Goal: Task Accomplishment & Management: Complete application form

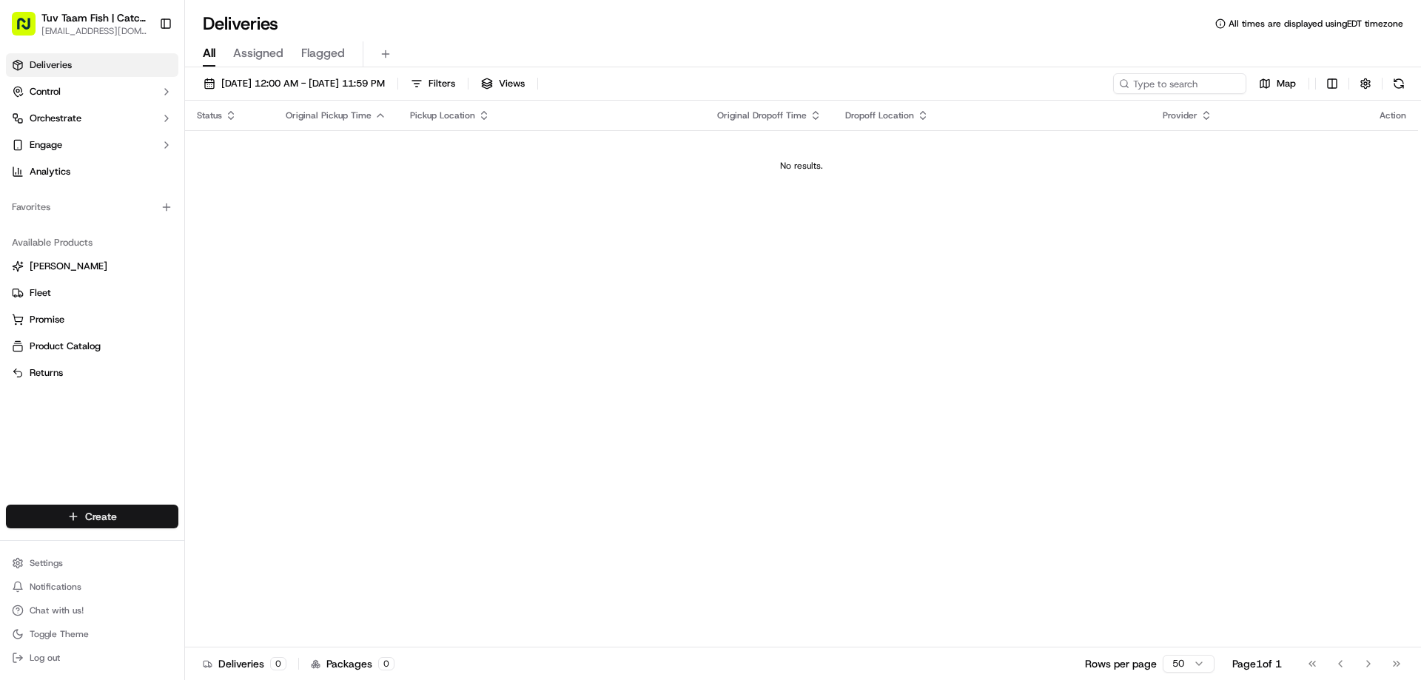
click at [125, 517] on html "Tuv Taam Fish | Catch & Co. [EMAIL_ADDRESS][DOMAIN_NAME] Toggle Sidebar Deliver…" at bounding box center [710, 340] width 1421 height 680
click at [235, 546] on link "Delivery" at bounding box center [267, 544] width 165 height 27
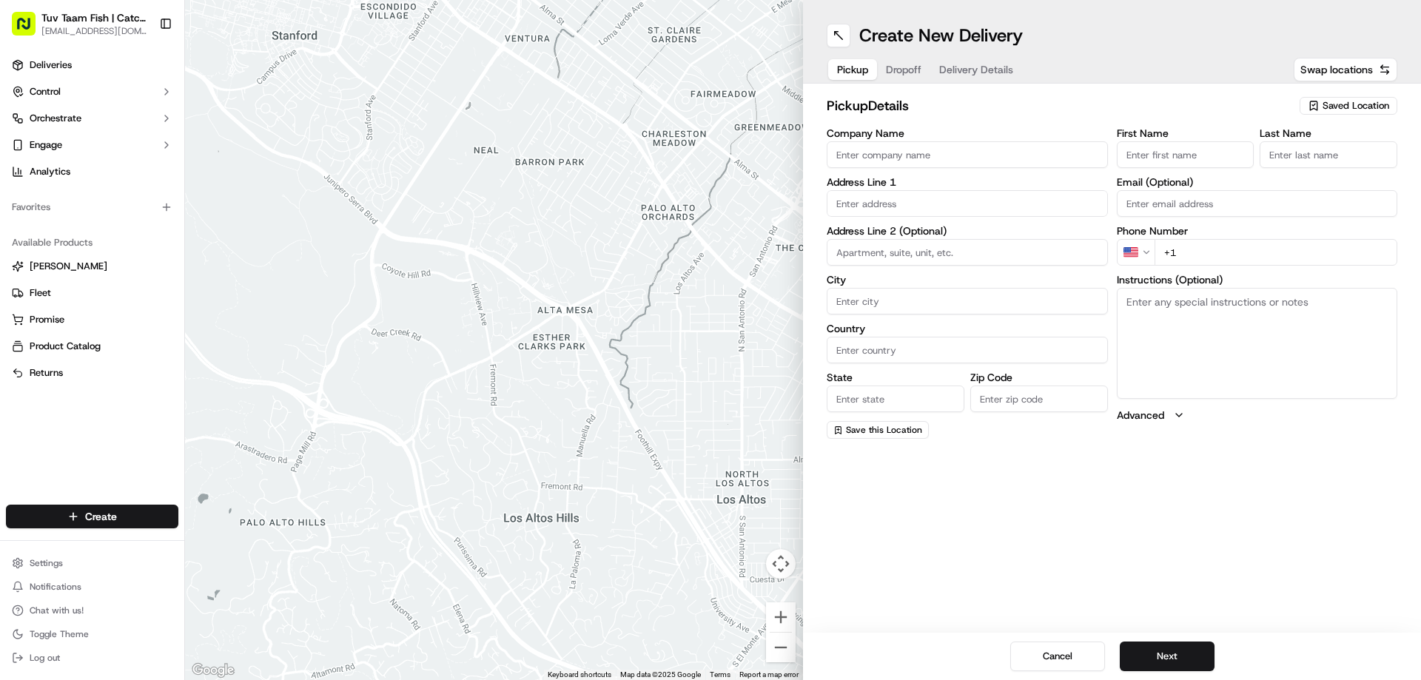
click at [1369, 103] on span "Saved Location" at bounding box center [1356, 105] width 67 height 13
click at [1330, 164] on span "Catch & Co" at bounding box center [1323, 161] width 182 height 13
type input "Catch & Co"
type input "[STREET_ADDRESS]"
type input "[GEOGRAPHIC_DATA]"
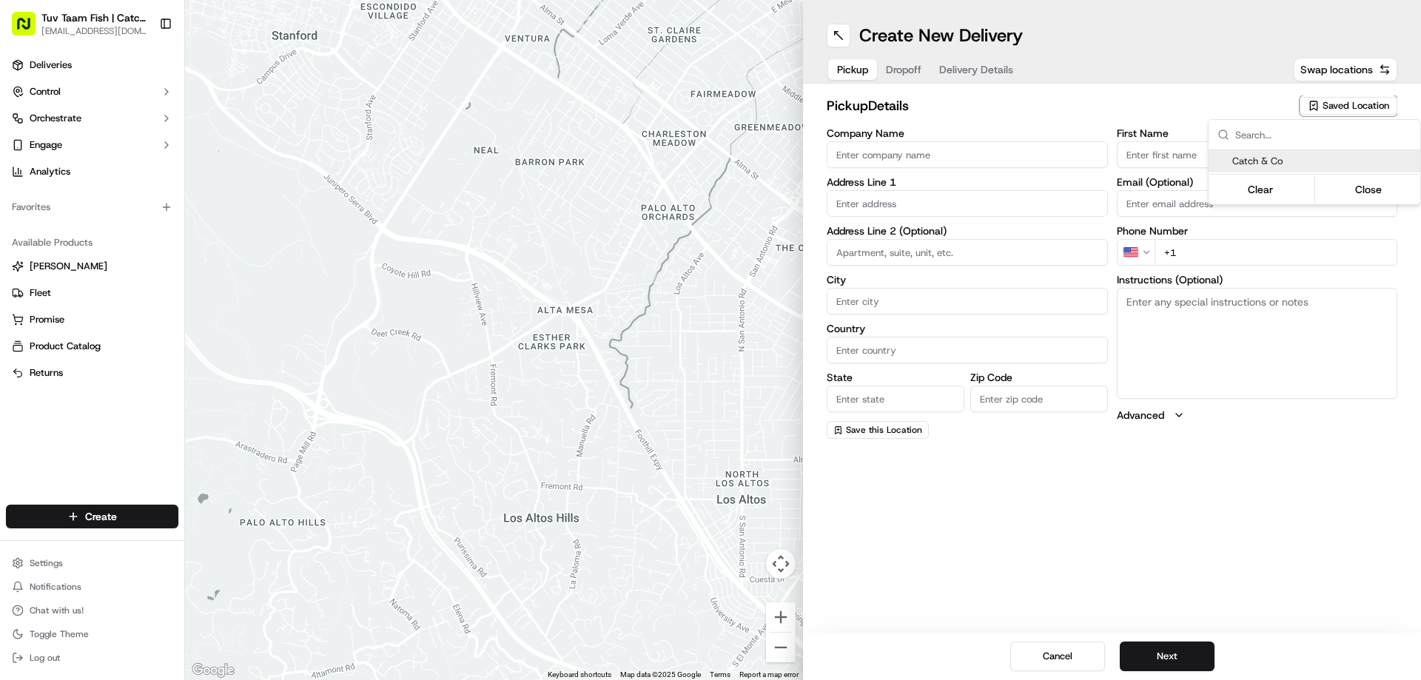
type input "US"
type input "NY"
type input "11219"
type input "[PERSON_NAME]"
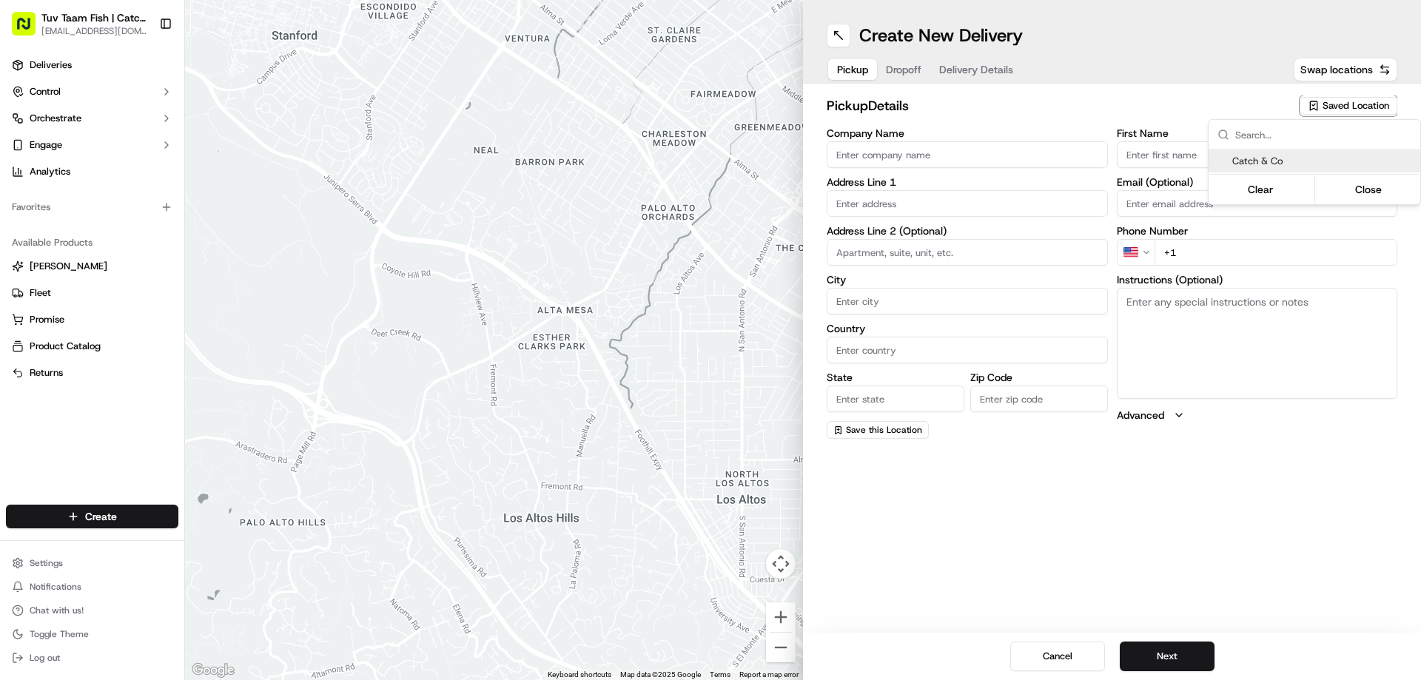
type input "[EMAIL_ADDRESS][DOMAIN_NAME]"
type input "[PHONE_NUMBER]"
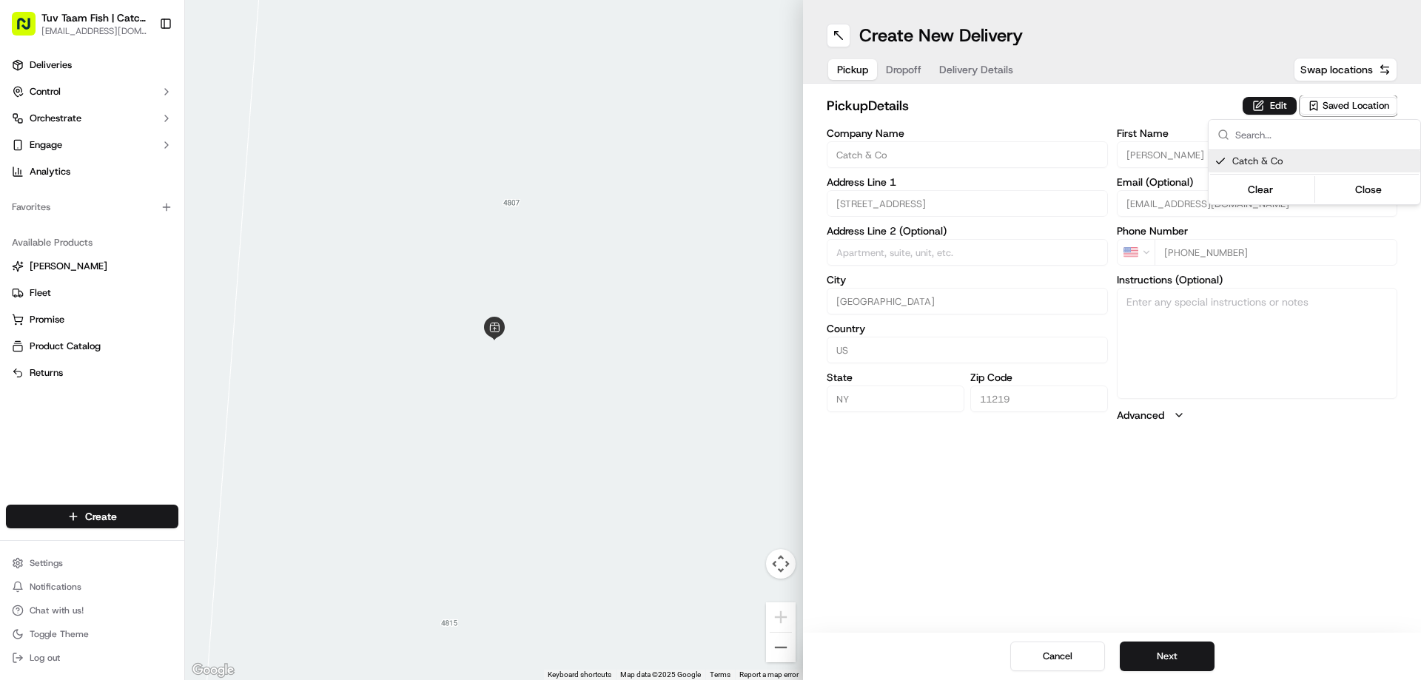
click at [911, 65] on html "Tuv Taam Fish | Catch & Co. [EMAIL_ADDRESS][DOMAIN_NAME] Toggle Sidebar Deliver…" at bounding box center [710, 340] width 1421 height 680
click at [1365, 70] on span "Swap locations" at bounding box center [1337, 69] width 73 height 15
type input "+1"
click at [1340, 104] on span "Saved Location" at bounding box center [1356, 105] width 67 height 13
type input "tuv"
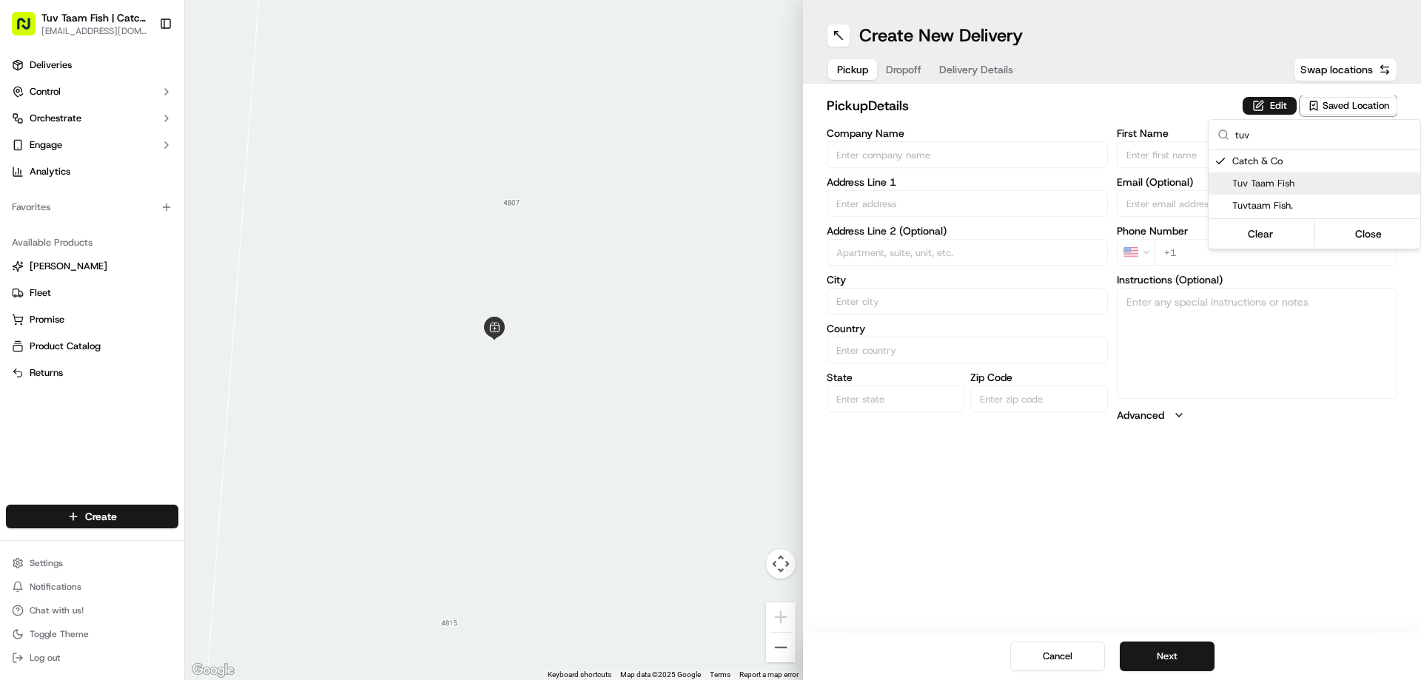
click at [1276, 184] on span "Tuv Taam Fish" at bounding box center [1323, 183] width 182 height 13
type input "Tuv Taam Fish"
type input "[STREET_ADDRESS]"
type input "[GEOGRAPHIC_DATA]"
type input "US"
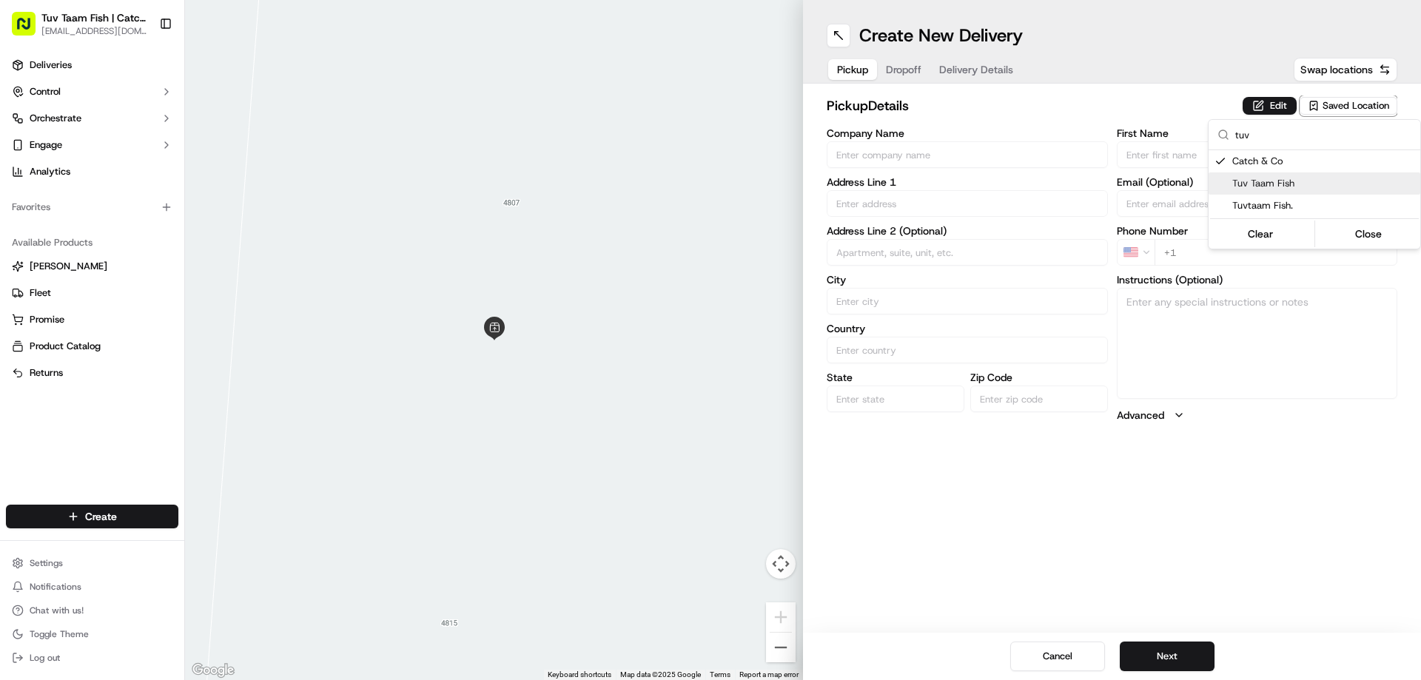
type input "NY"
type input "11219"
type input "Shmuly"
type input "[PERSON_NAME]"
type input "[EMAIL_ADDRESS][DOMAIN_NAME]"
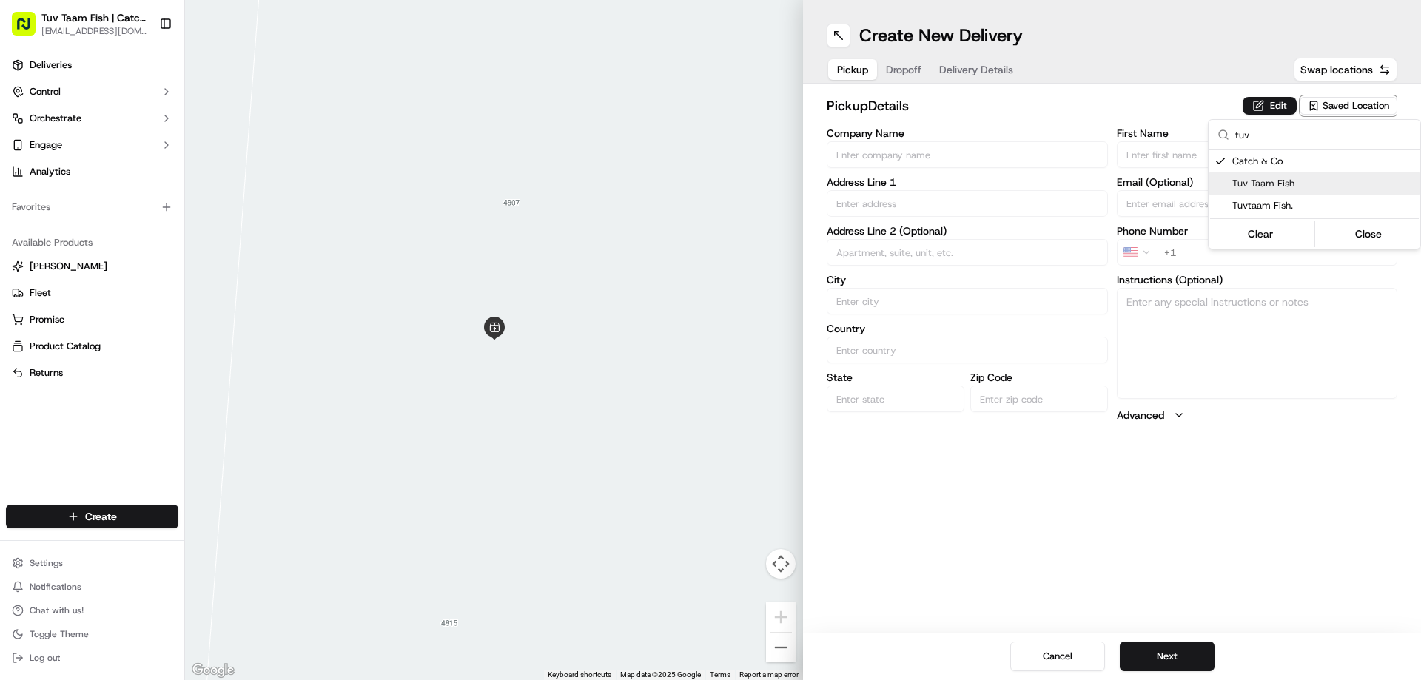
type input "[PHONE_NUMBER]"
type textarea "Walk into to the store it will be ready for you!"
drag, startPoint x: 1274, startPoint y: 546, endPoint x: 1261, endPoint y: 541, distance: 13.3
click at [1272, 546] on html "Tuv Taam Fish | Catch & Co. [EMAIL_ADDRESS][DOMAIN_NAME] Toggle Sidebar Deliver…" at bounding box center [710, 340] width 1421 height 680
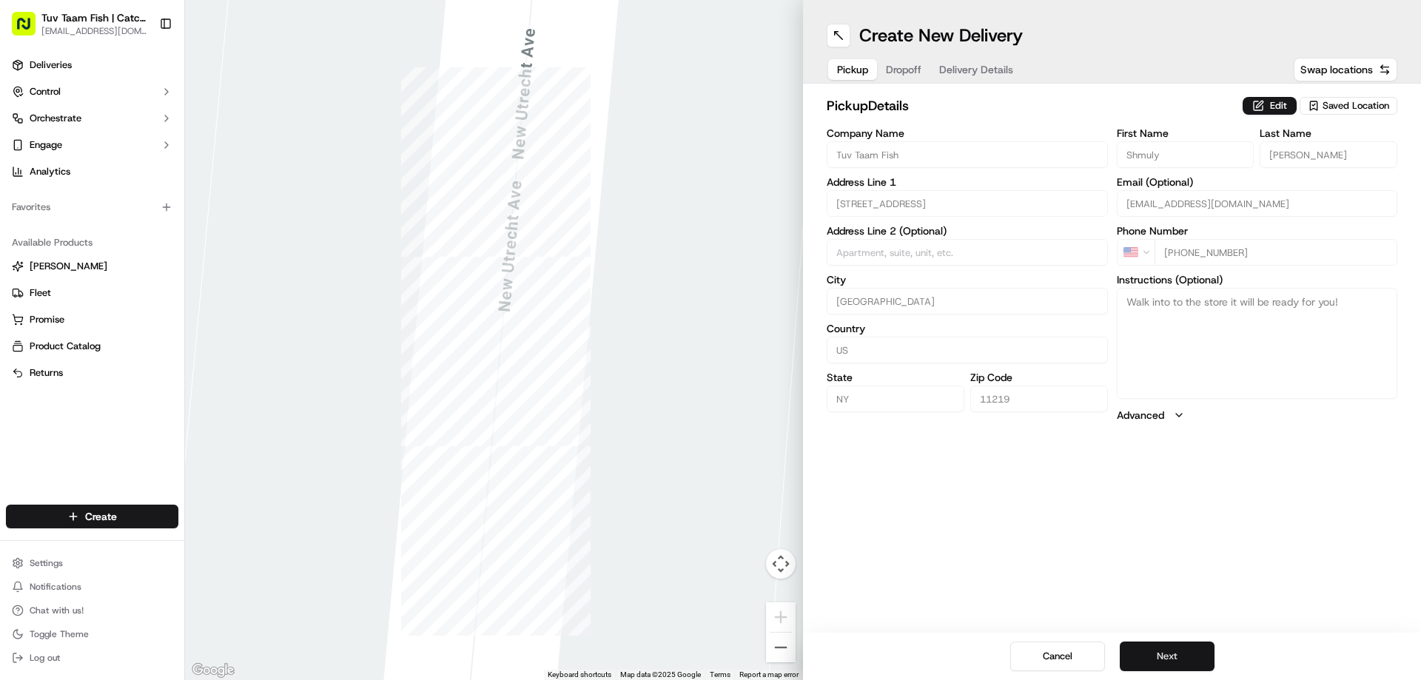
click at [1171, 654] on button "Next" at bounding box center [1167, 657] width 95 height 30
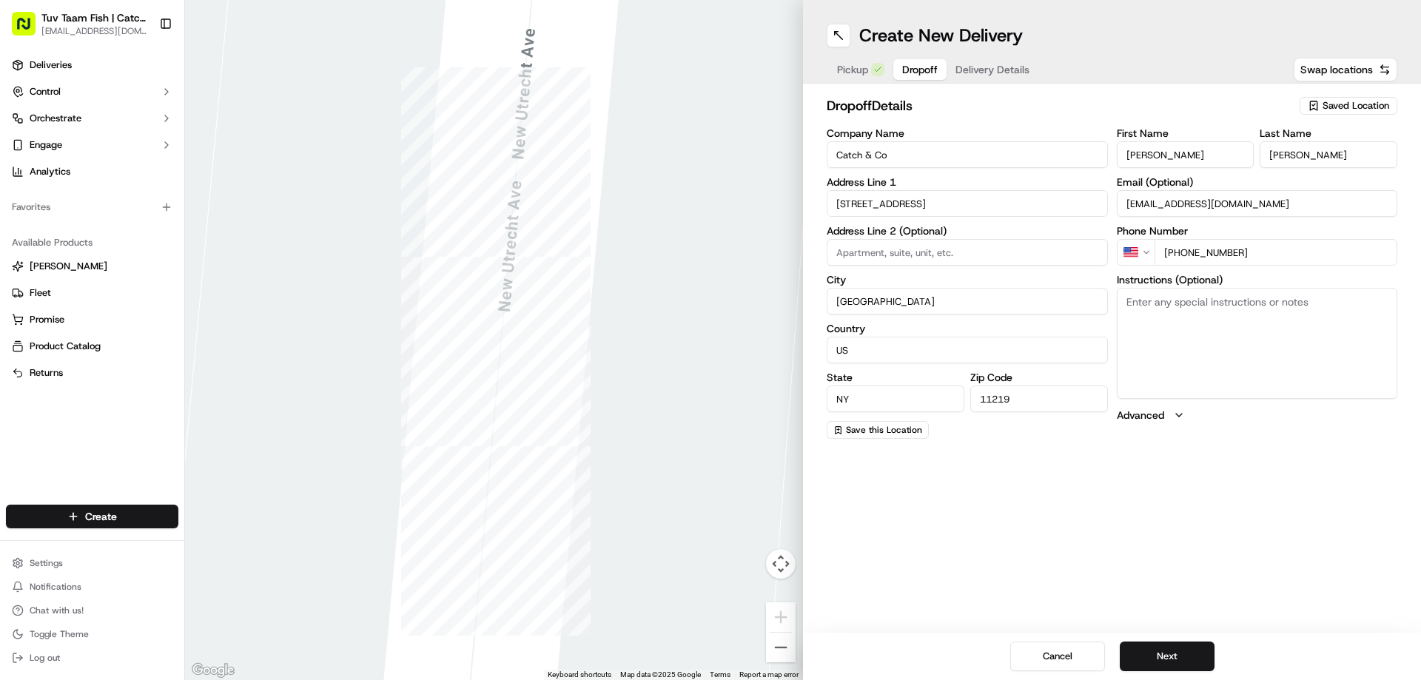
drag, startPoint x: 927, startPoint y: 156, endPoint x: 795, endPoint y: 156, distance: 132.5
click at [795, 156] on div "← Move left → Move right ↑ Move up ↓ Move down + Zoom in - Zoom out Home Jump l…" at bounding box center [803, 340] width 1236 height 680
drag, startPoint x: 842, startPoint y: 209, endPoint x: 657, endPoint y: 207, distance: 185.1
click at [664, 209] on div "← Move left → Move right ↑ Move up ↓ Move down + Zoom in - Zoom out Home Jump l…" at bounding box center [803, 340] width 1236 height 680
click at [912, 232] on div "[STREET_ADDRESS]" at bounding box center [967, 235] width 274 height 22
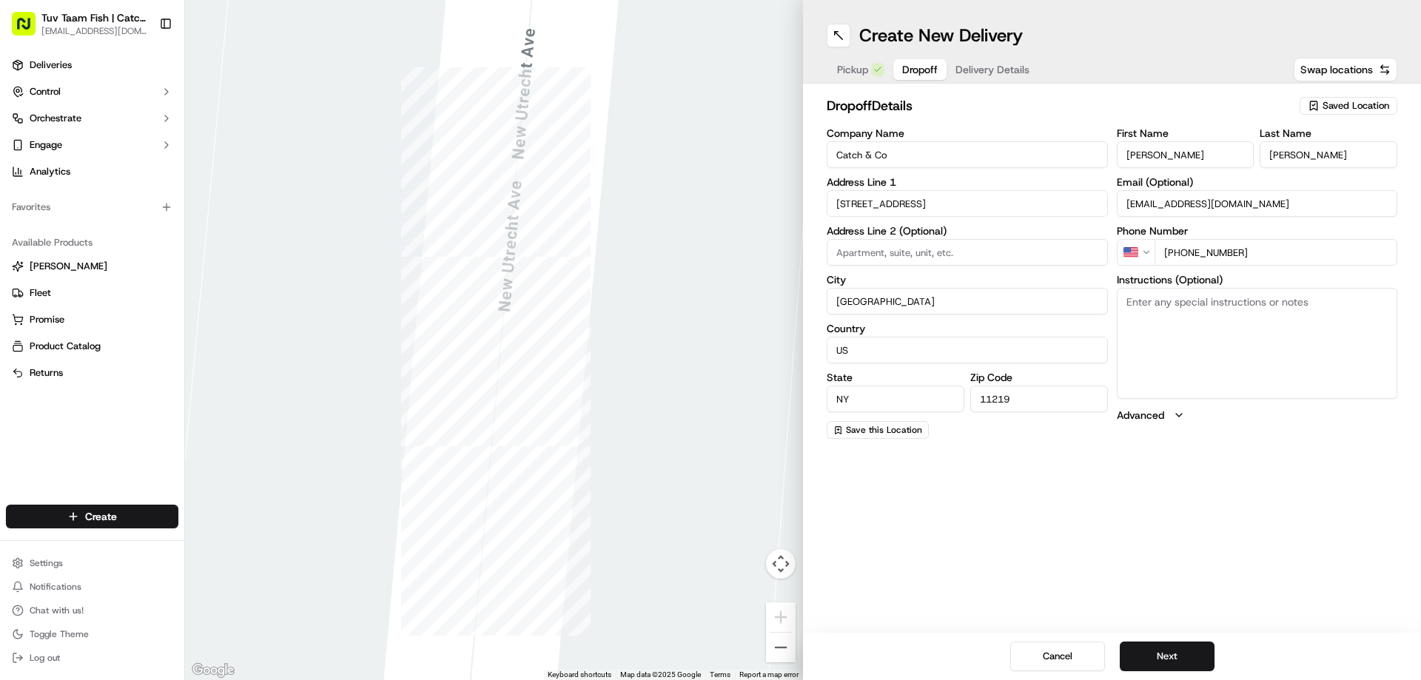
type input "[STREET_ADDRESS]"
type input "Queens"
type input "[GEOGRAPHIC_DATA]"
type input "11367"
type input "[STREET_ADDRESS]"
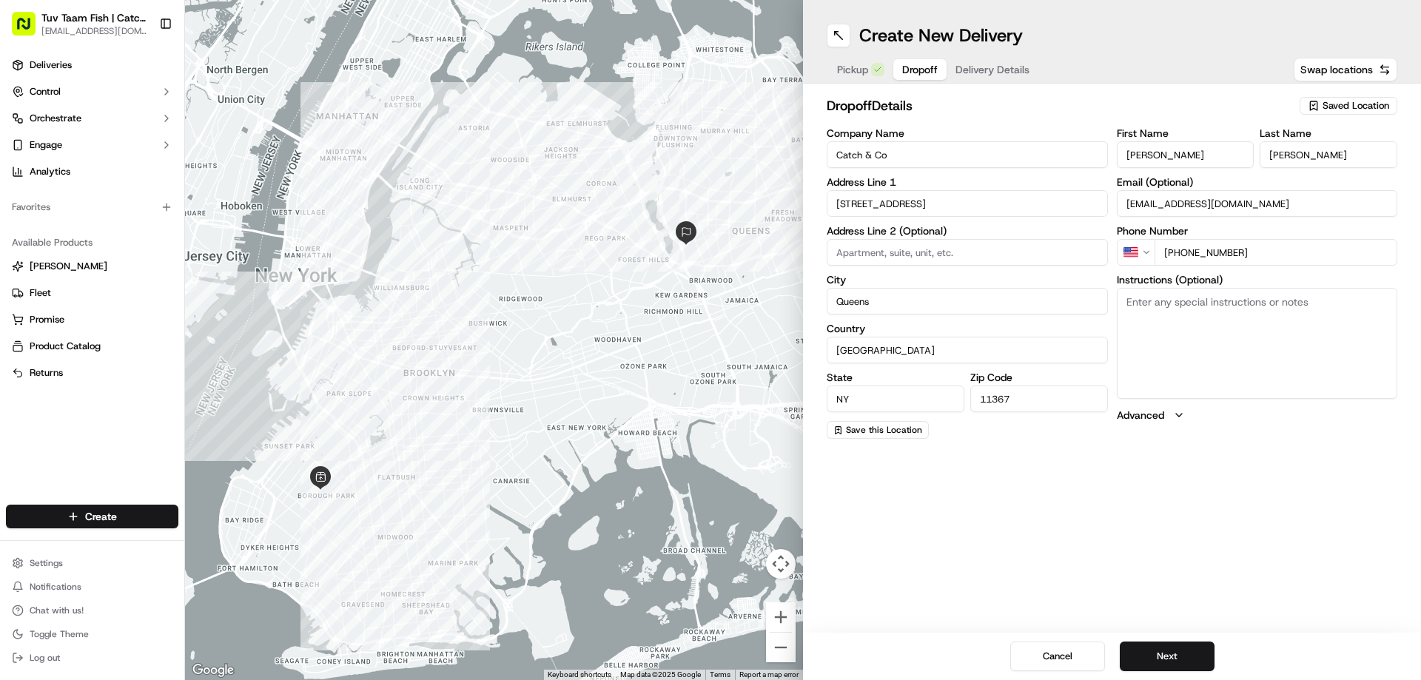
drag, startPoint x: 818, startPoint y: 164, endPoint x: 759, endPoint y: 138, distance: 64.0
click at [764, 164] on div "← Move left → Move right ↑ Move up ↓ Move down + Zoom in - Zoom out Home Jump l…" at bounding box center [803, 340] width 1236 height 680
paste input "Shapir"
type input "[PERSON_NAME]"
drag, startPoint x: 1164, startPoint y: 143, endPoint x: 1102, endPoint y: 147, distance: 61.5
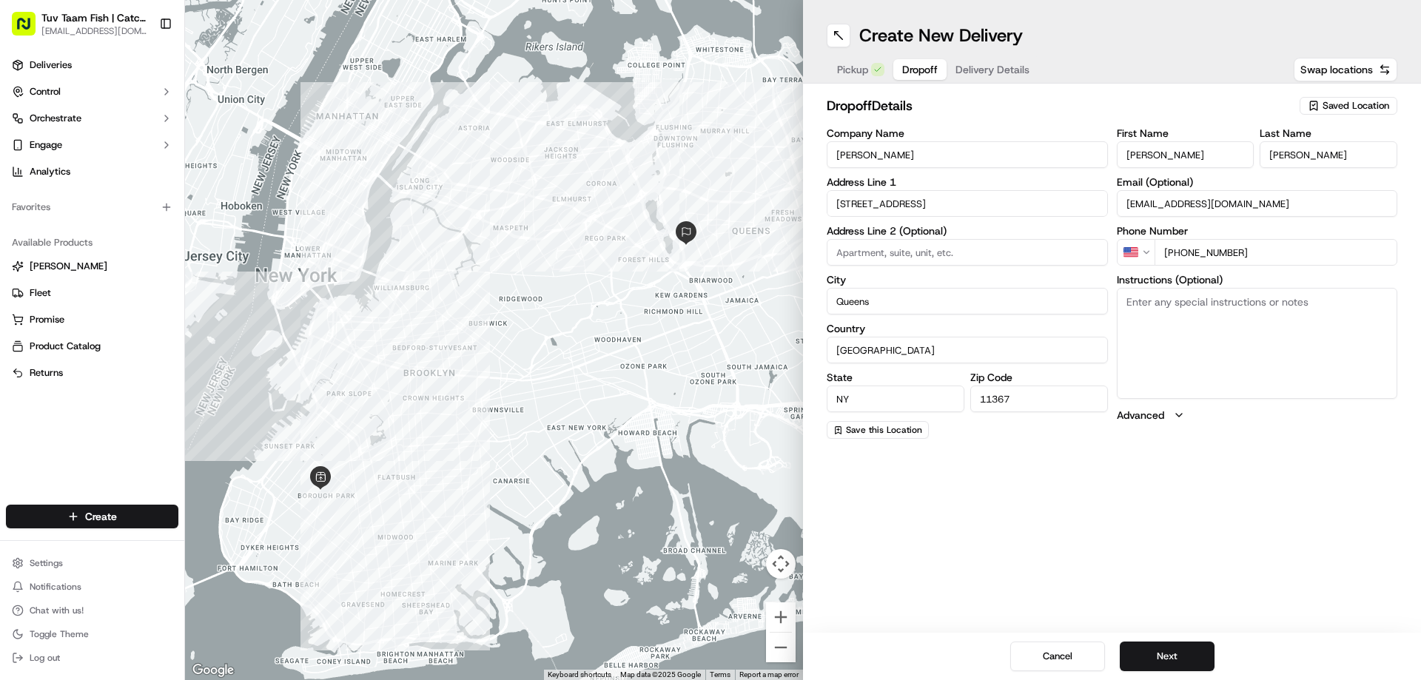
click at [1102, 147] on div "Company Name [PERSON_NAME] Address Line [STREET_ADDRESS] Address Line 2 (Option…" at bounding box center [1112, 283] width 571 height 311
paste input "apiro"
drag, startPoint x: 1335, startPoint y: 152, endPoint x: 1240, endPoint y: 155, distance: 94.8
click at [1249, 152] on div "First Name [PERSON_NAME] Last Name [PERSON_NAME]" at bounding box center [1257, 148] width 281 height 40
click at [1240, 155] on input "[PERSON_NAME]" at bounding box center [1186, 154] width 138 height 27
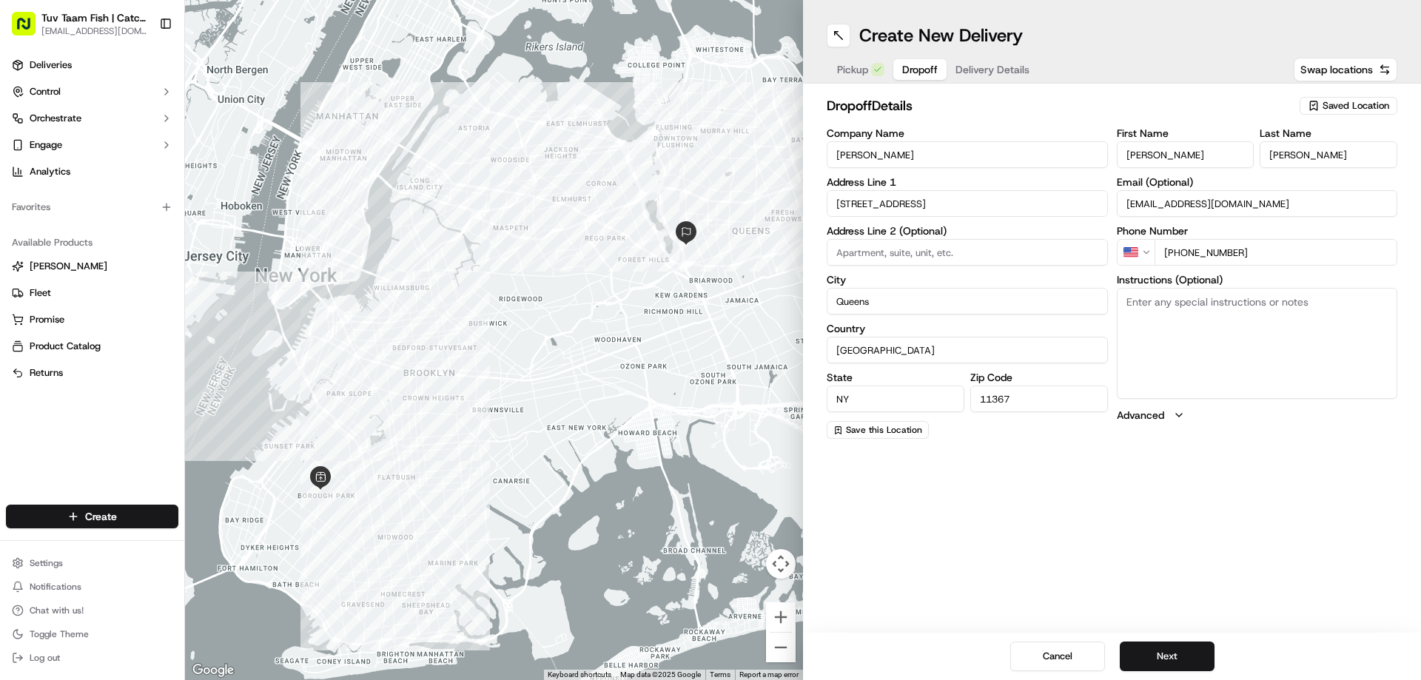
paste input "[PERSON_NAME]"
type input "ShapiroShapiro"
click at [1261, 152] on input "[PERSON_NAME]" at bounding box center [1329, 154] width 138 height 27
paste input "[PERSON_NAME]"
type input "[PERSON_NAME]"
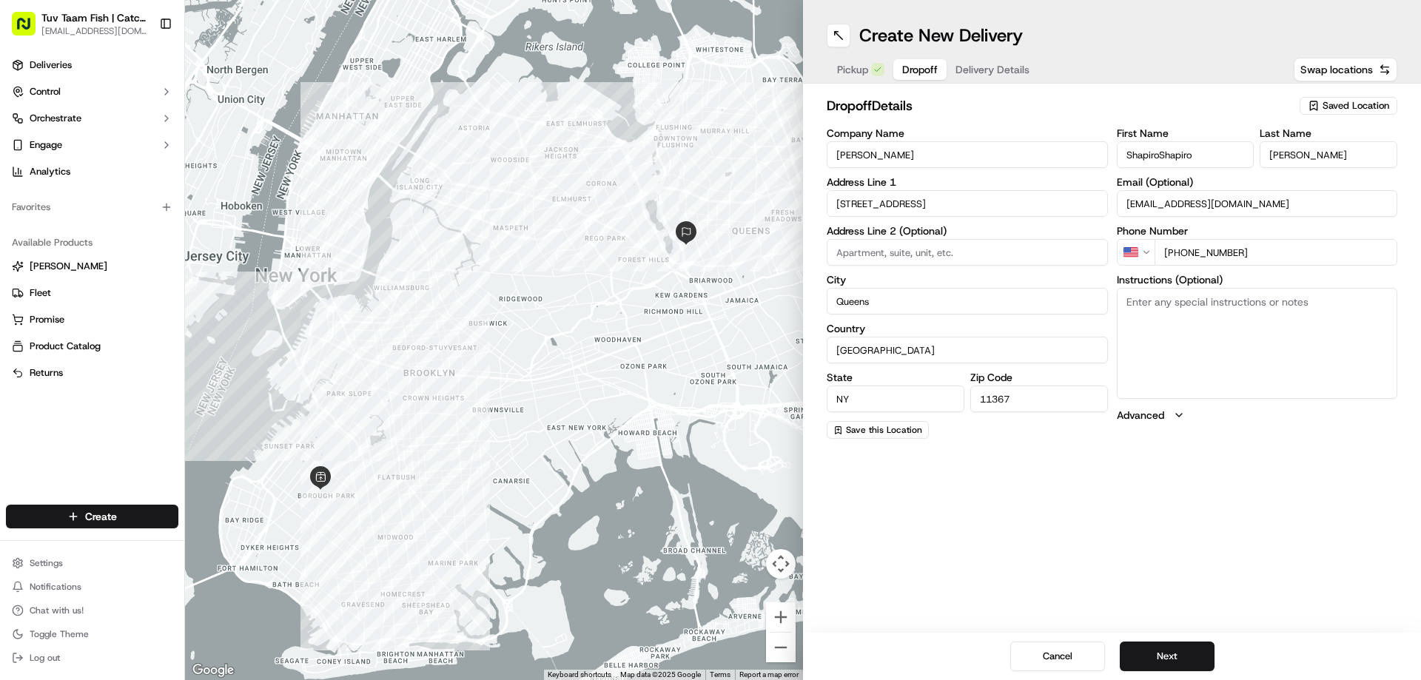
drag, startPoint x: 1194, startPoint y: 154, endPoint x: 1161, endPoint y: 154, distance: 33.3
click at [1161, 154] on input "ShapiroShapiro" at bounding box center [1186, 154] width 138 height 27
type input "[PERSON_NAME]"
drag, startPoint x: 1271, startPoint y: 249, endPoint x: 1150, endPoint y: 248, distance: 120.7
click at [1150, 248] on div "US [PHONE_NUMBER]" at bounding box center [1257, 252] width 281 height 27
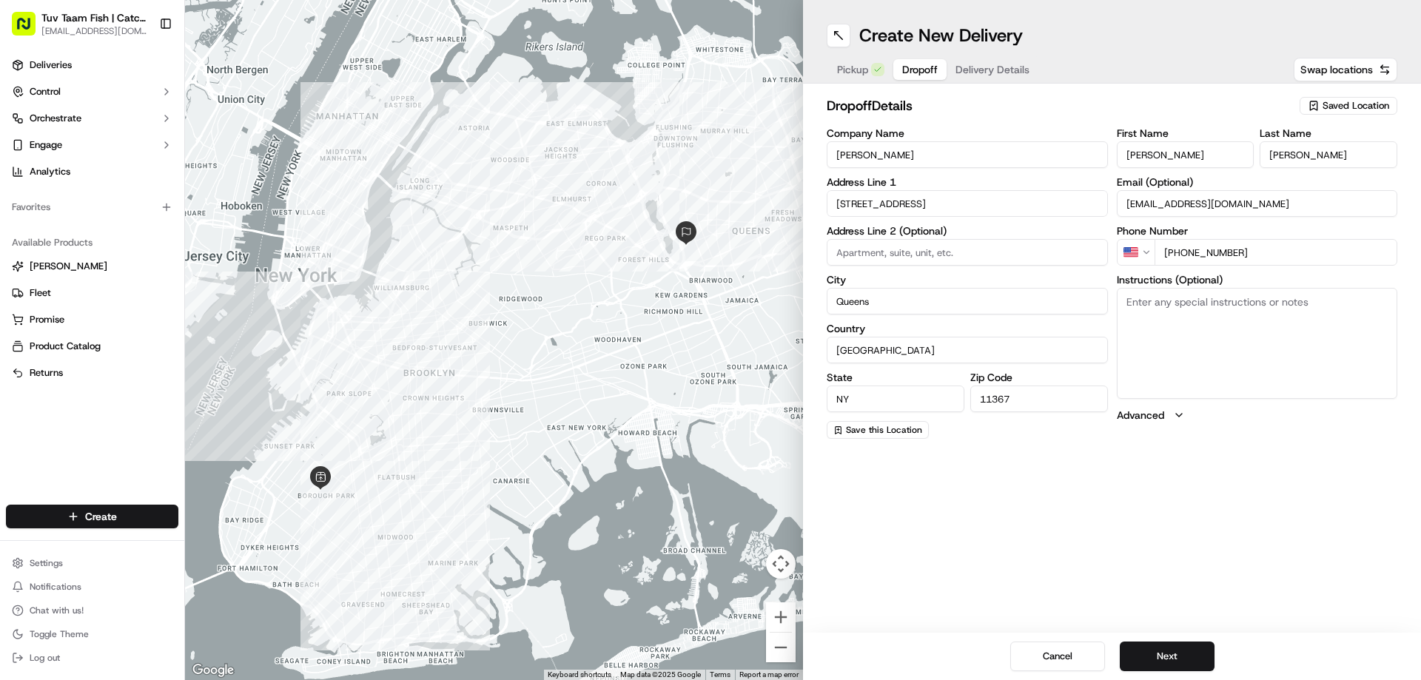
paste input "51 63 980930"
click at [1209, 535] on div "Create New Delivery Pickup Dropoff Delivery Details Swap locations dropoff Deta…" at bounding box center [1112, 340] width 618 height 680
drag, startPoint x: 1252, startPoint y: 241, endPoint x: 1152, endPoint y: 242, distance: 100.7
click at [1152, 242] on div "PE [PHONE_NUMBER]" at bounding box center [1257, 252] width 281 height 27
paste input "[PHONE_NUMBER]"
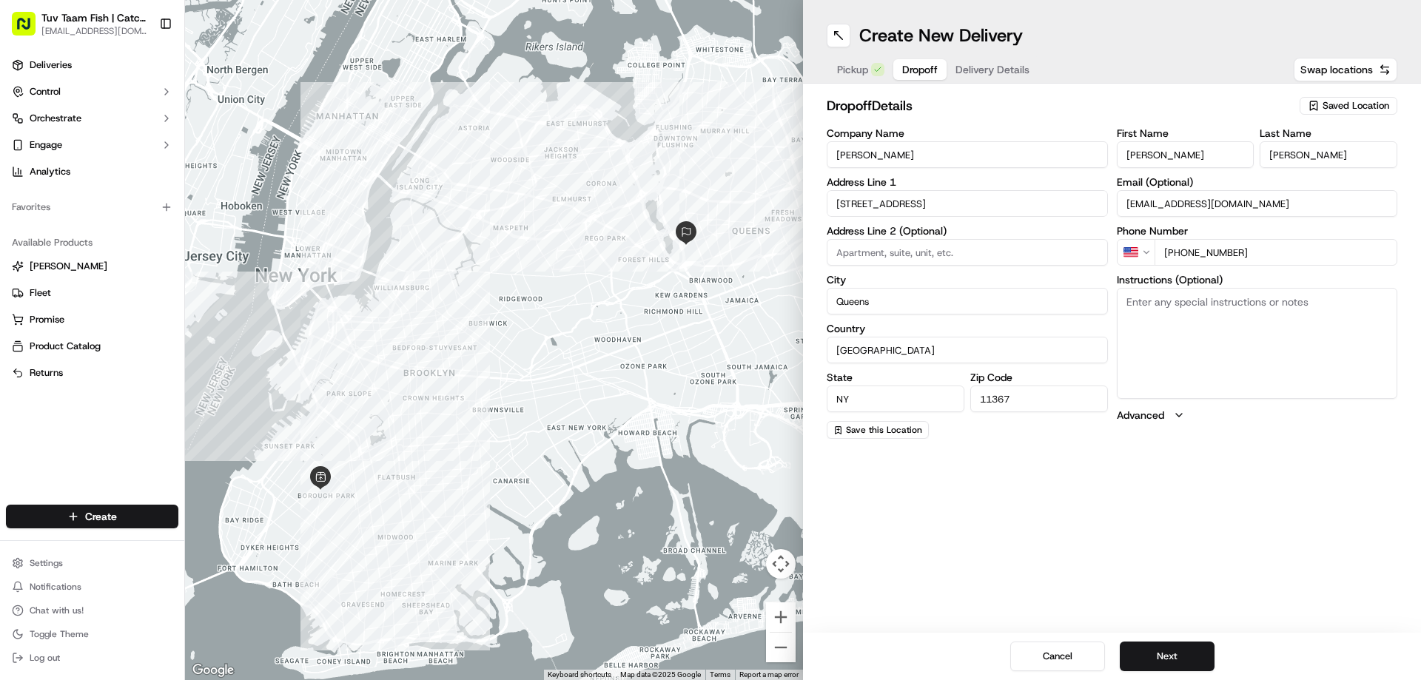
type input "[PHONE_NUMBER]"
click at [1326, 521] on div "Create New Delivery Pickup Dropoff Delivery Details Swap locations dropoff Deta…" at bounding box center [1112, 340] width 618 height 680
click at [1162, 665] on button "Next" at bounding box center [1167, 657] width 95 height 30
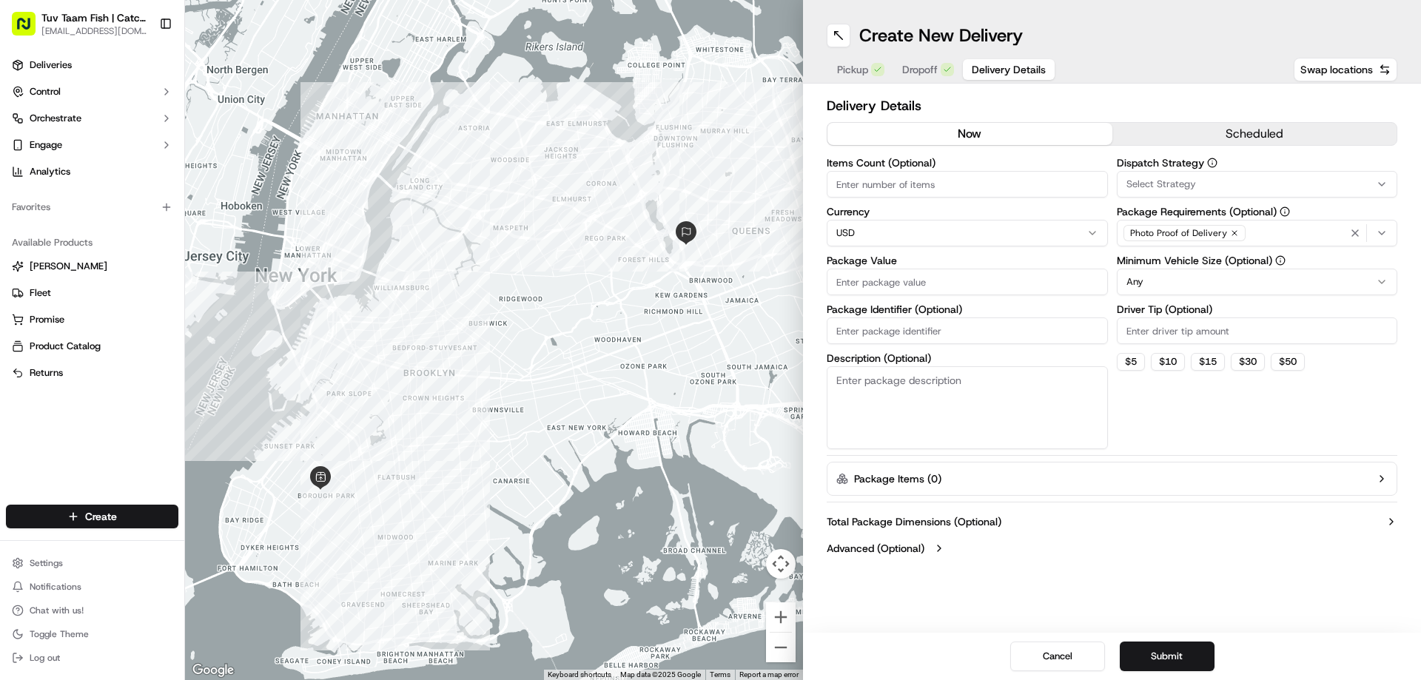
click at [891, 278] on input "Package Value" at bounding box center [967, 282] width 281 height 27
click at [1150, 283] on html "Tuv Taam Fish | Catch & Co. [EMAIL_ADDRESS][DOMAIN_NAME] Toggle Sidebar Deliver…" at bounding box center [710, 340] width 1421 height 680
drag, startPoint x: 891, startPoint y: 295, endPoint x: 828, endPoint y: 291, distance: 63.8
click at [828, 291] on input "10" at bounding box center [967, 282] width 281 height 27
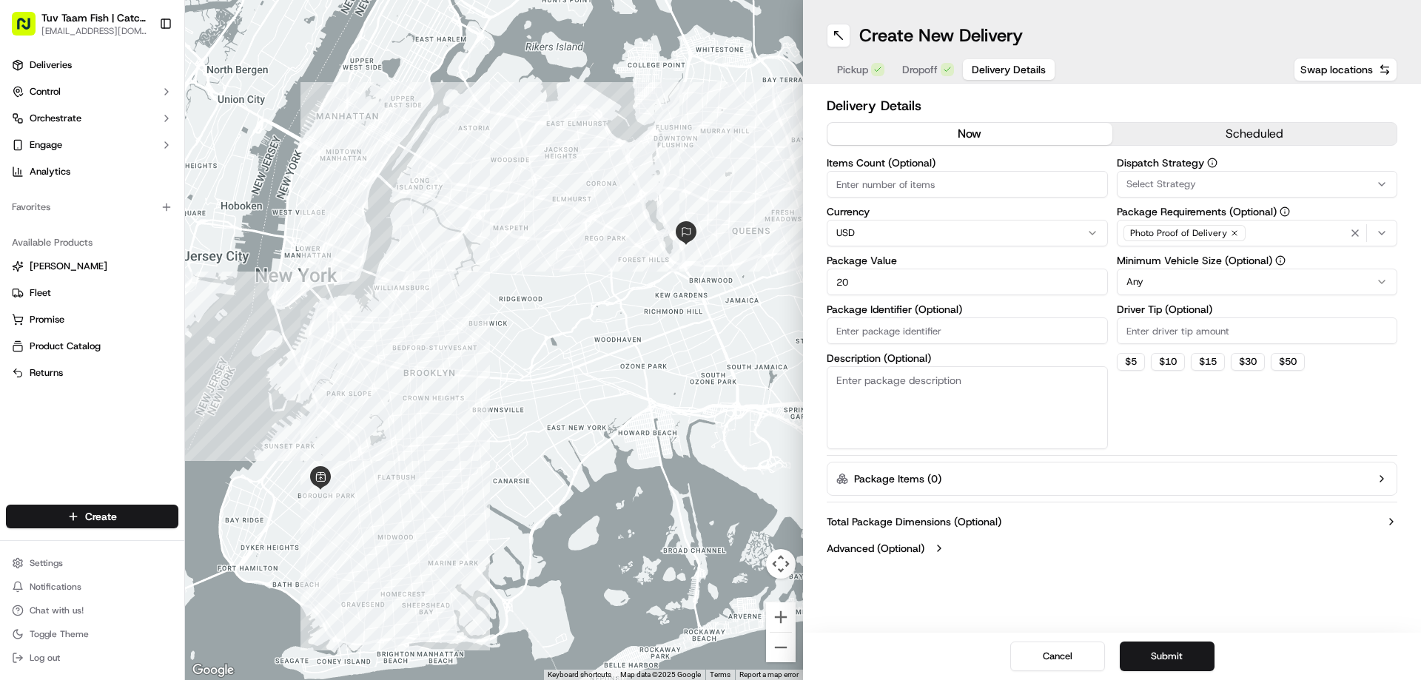
type input "20"
click at [1195, 568] on div "Delivery Details now scheduled Items Count (Optional) Currency USD Package Valu…" at bounding box center [1112, 329] width 618 height 490
click at [1237, 284] on html "Tuv Taam Fish | Catch & Co. [EMAIL_ADDRESS][DOMAIN_NAME] Toggle Sidebar Deliver…" at bounding box center [710, 340] width 1421 height 680
click at [1138, 597] on div "Create New Delivery Pickup Dropoff Delivery Details Swap locations Delivery Det…" at bounding box center [1112, 340] width 618 height 680
click at [1182, 661] on button "Submit" at bounding box center [1167, 657] width 95 height 30
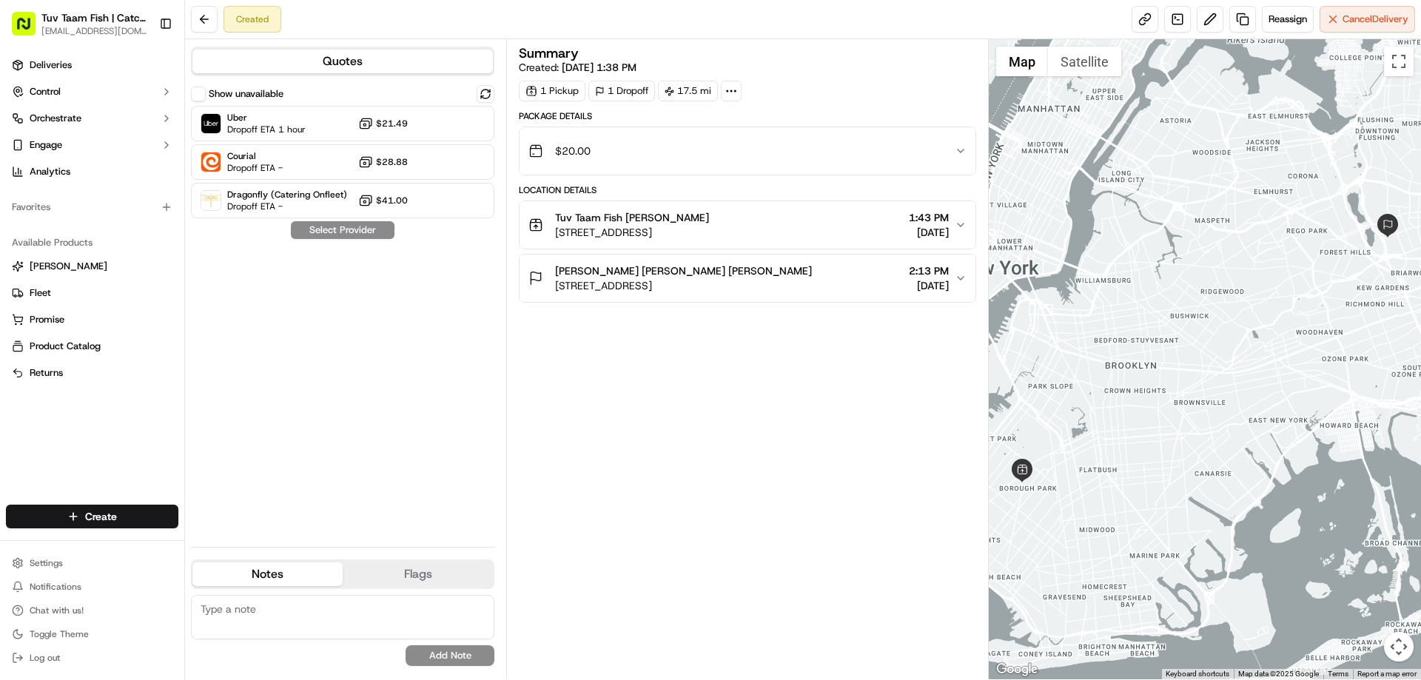
click at [697, 279] on span "[STREET_ADDRESS]" at bounding box center [683, 285] width 257 height 15
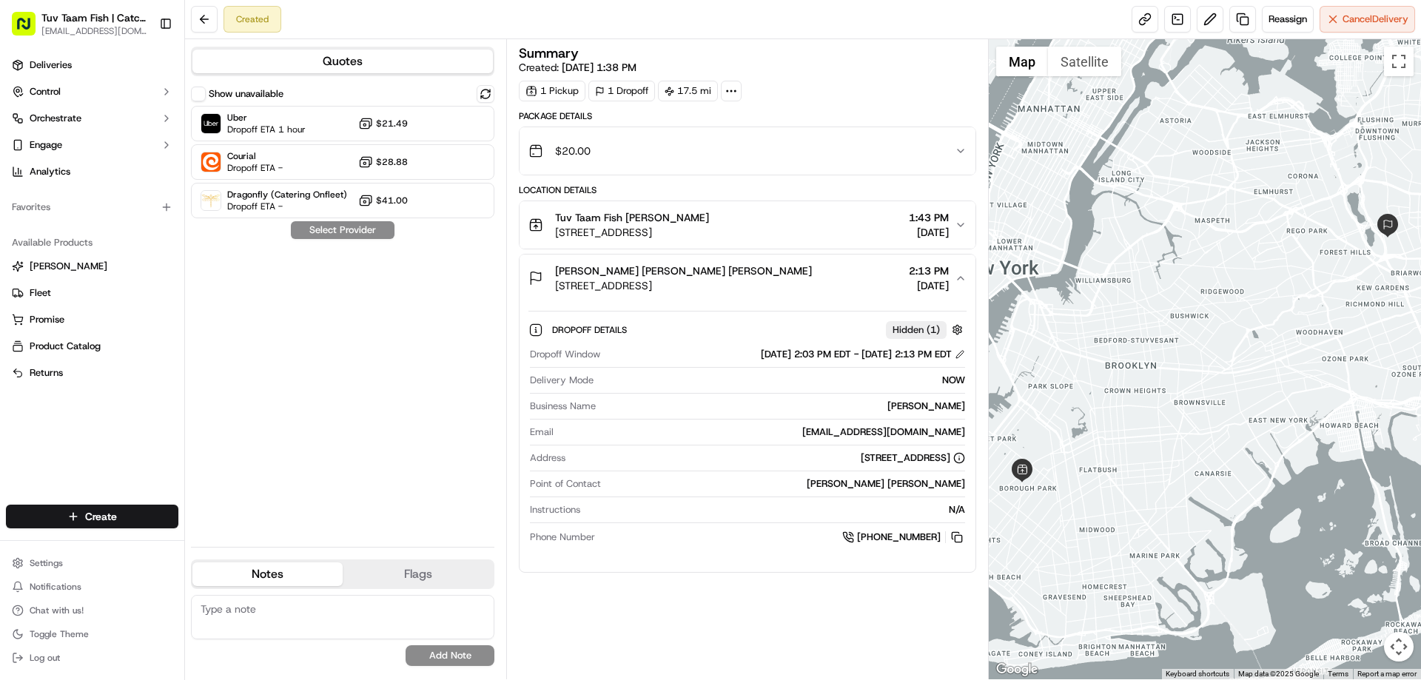
click at [697, 279] on span "[STREET_ADDRESS]" at bounding box center [683, 285] width 257 height 15
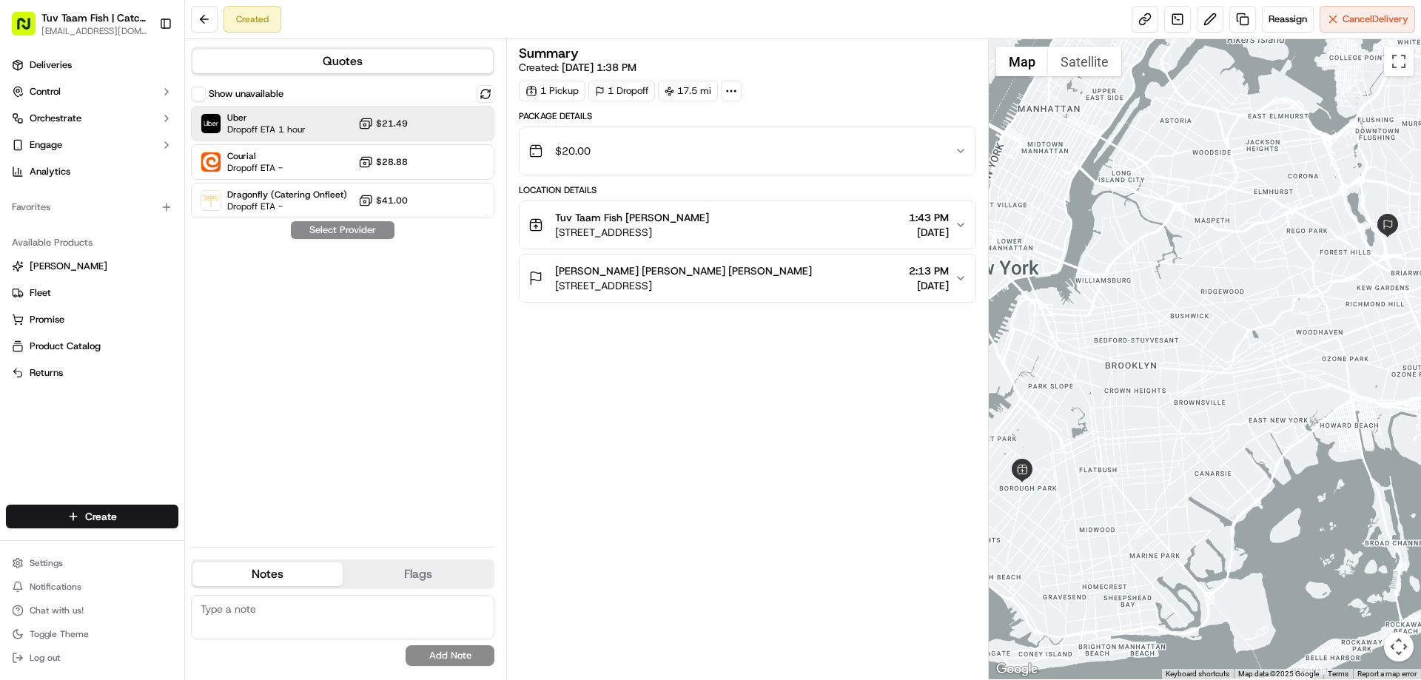
click at [407, 126] on span "$21.49" at bounding box center [392, 124] width 32 height 12
click at [379, 234] on button "Assign Provider" at bounding box center [342, 230] width 105 height 18
